Goal: Task Accomplishment & Management: Use online tool/utility

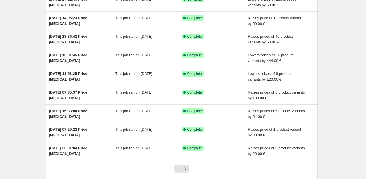
scroll to position [115, 0]
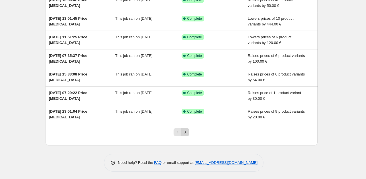
click at [189, 133] on button "Next" at bounding box center [185, 132] width 8 height 8
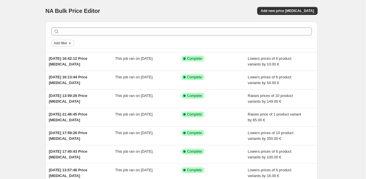
click at [67, 43] on span "Add filter" at bounding box center [60, 43] width 13 height 5
click at [46, 67] on div "Add filter [DATE] 16:42:12 Price [MEDICAL_DATA] This job ran on [DATE]. Success…" at bounding box center [179, 138] width 277 height 243
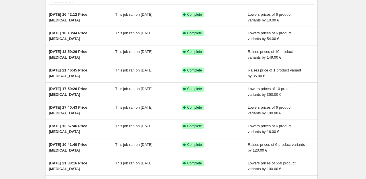
scroll to position [115, 0]
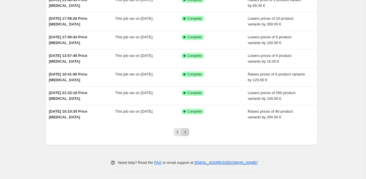
click at [187, 134] on button "Next" at bounding box center [185, 132] width 8 height 8
click at [187, 130] on icon "Next" at bounding box center [186, 133] width 6 height 6
drag, startPoint x: 186, startPoint y: 130, endPoint x: 186, endPoint y: 134, distance: 3.2
click at [186, 134] on icon "Next" at bounding box center [186, 133] width 6 height 6
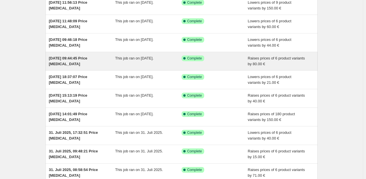
scroll to position [56, 0]
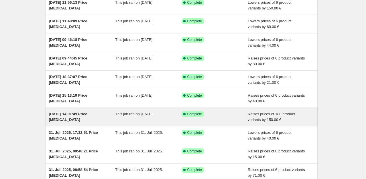
click at [69, 112] on span "[DATE] 14:01:49 Price [MEDICAL_DATA]" at bounding box center [68, 117] width 38 height 10
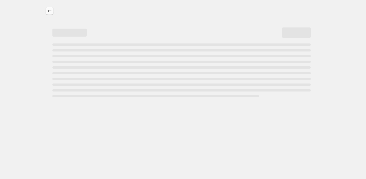
select select "by"
select select "no_change"
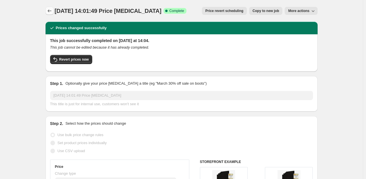
click at [48, 9] on icon "Price change jobs" at bounding box center [50, 11] width 6 height 6
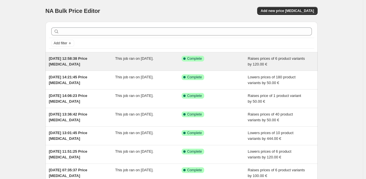
click at [87, 60] on span "[DATE] 12:58:38 Price [MEDICAL_DATA]" at bounding box center [68, 61] width 38 height 10
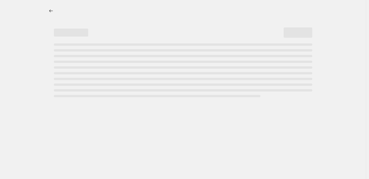
select select "by"
select select "no_change"
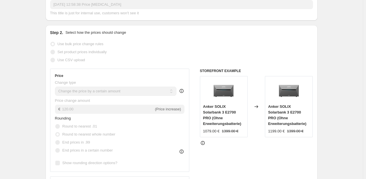
scroll to position [80, 0]
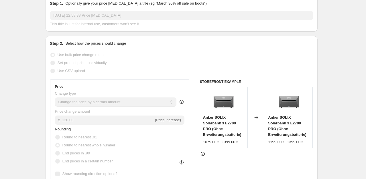
click at [313, 64] on div "Set product prices individually" at bounding box center [181, 63] width 263 height 8
